Goal: Task Accomplishment & Management: Use online tool/utility

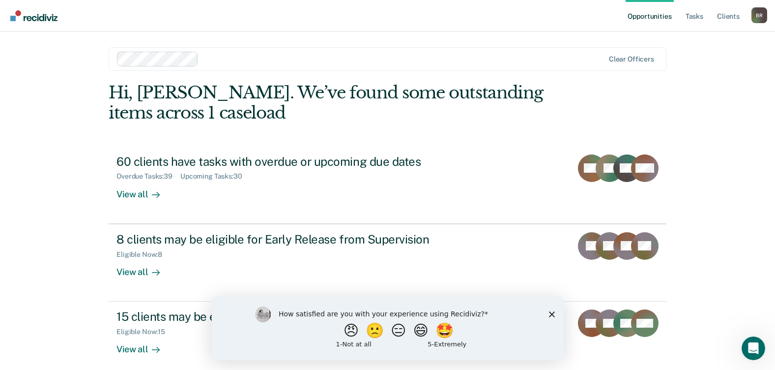
click at [553, 314] on icon "Close survey" at bounding box center [551, 314] width 6 height 6
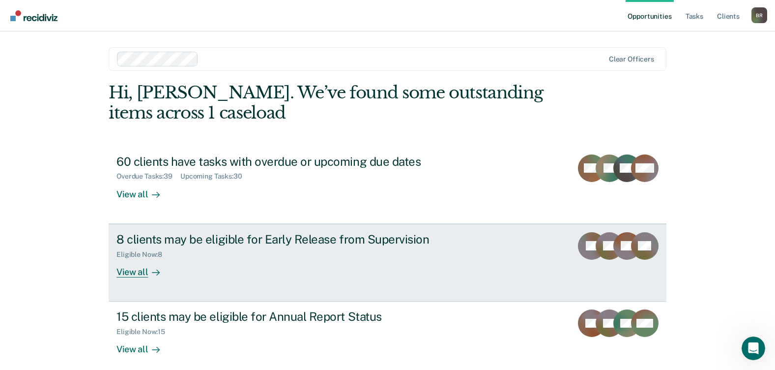
scroll to position [48, 0]
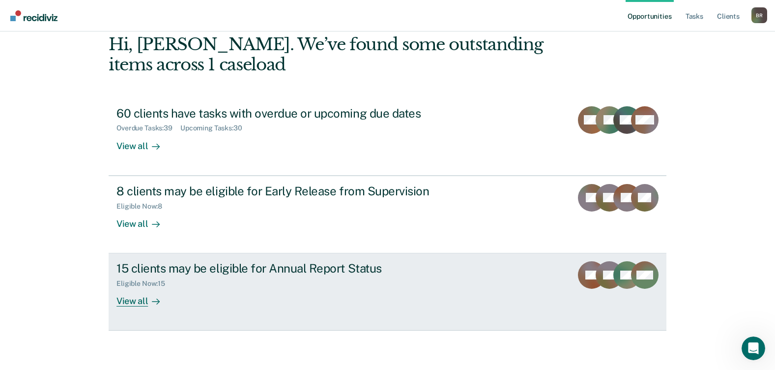
click at [334, 289] on div "15 clients may be eligible for Annual Report Status Eligible Now : 15 View all" at bounding box center [300, 283] width 369 height 45
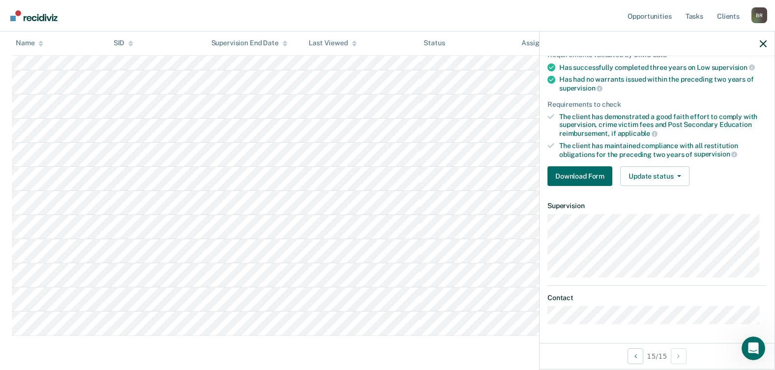
scroll to position [311, 0]
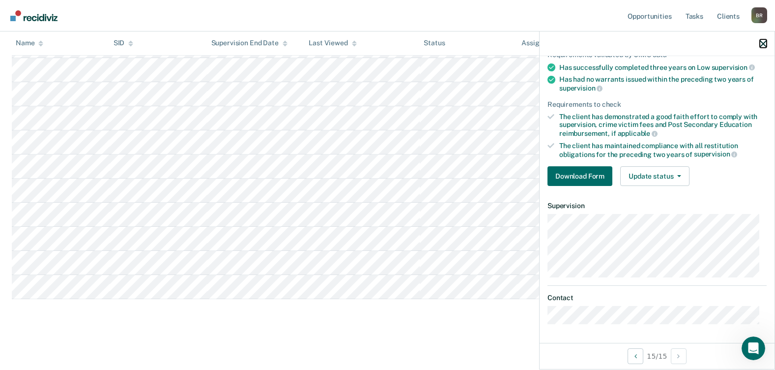
click at [763, 43] on icon "button" at bounding box center [763, 43] width 7 height 7
